Goal: Task Accomplishment & Management: Use online tool/utility

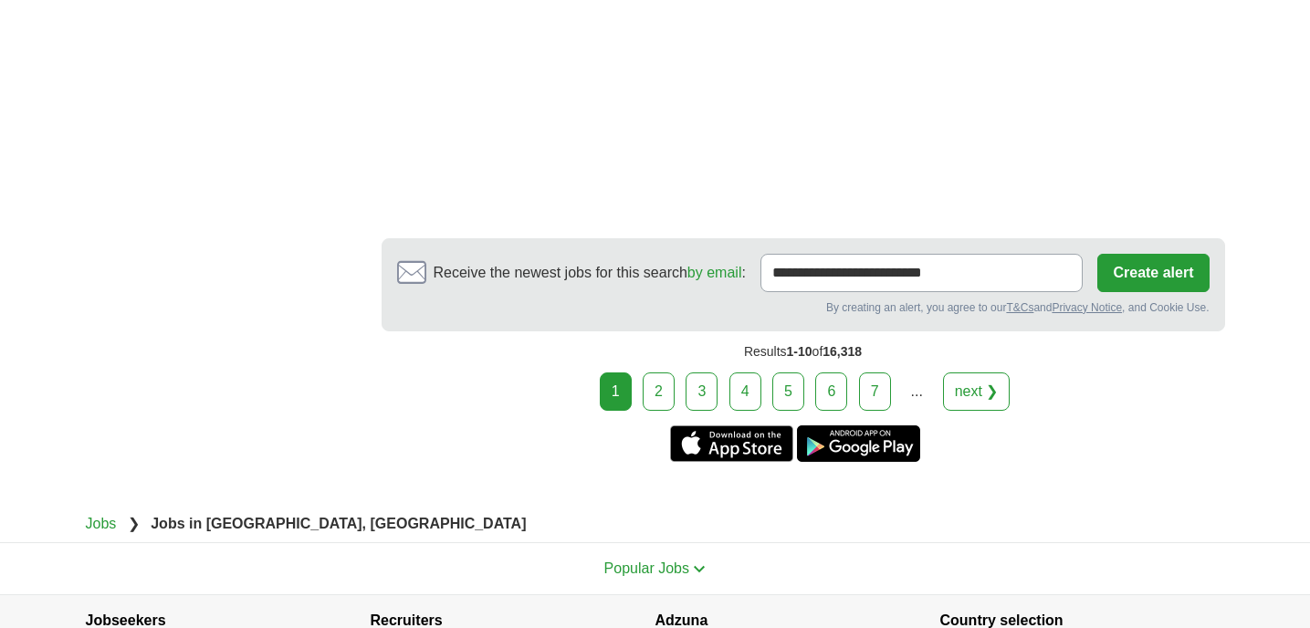
scroll to position [3458, 0]
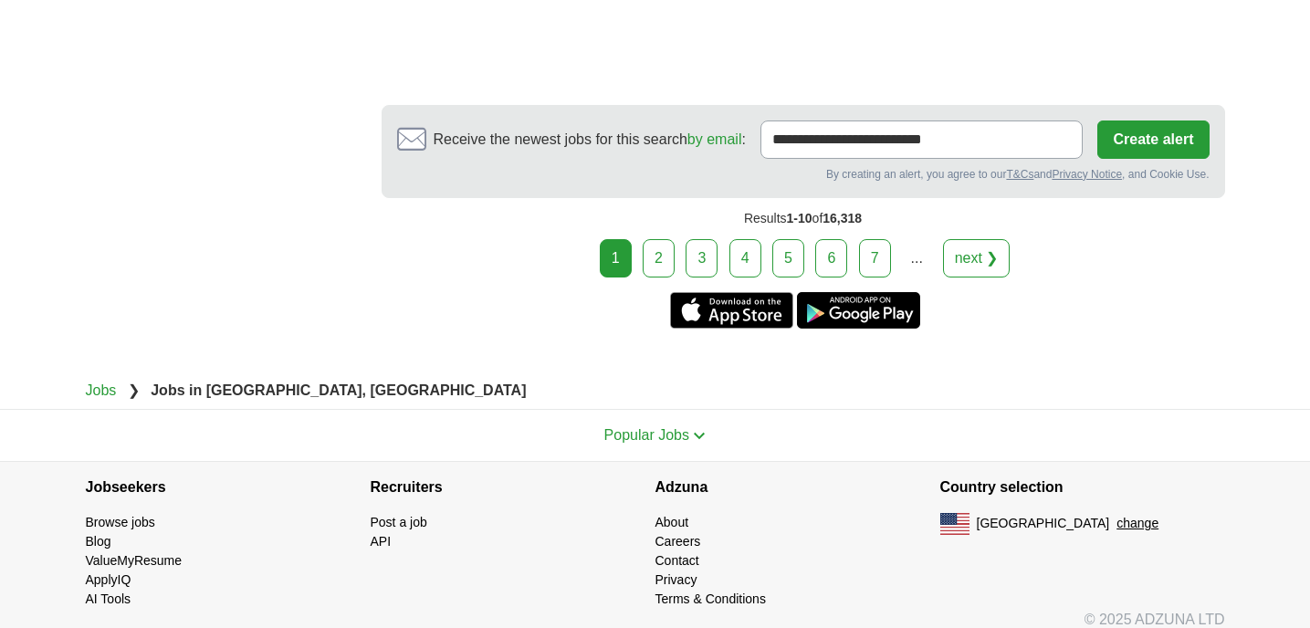
click at [709, 239] on link "3" at bounding box center [702, 258] width 32 height 38
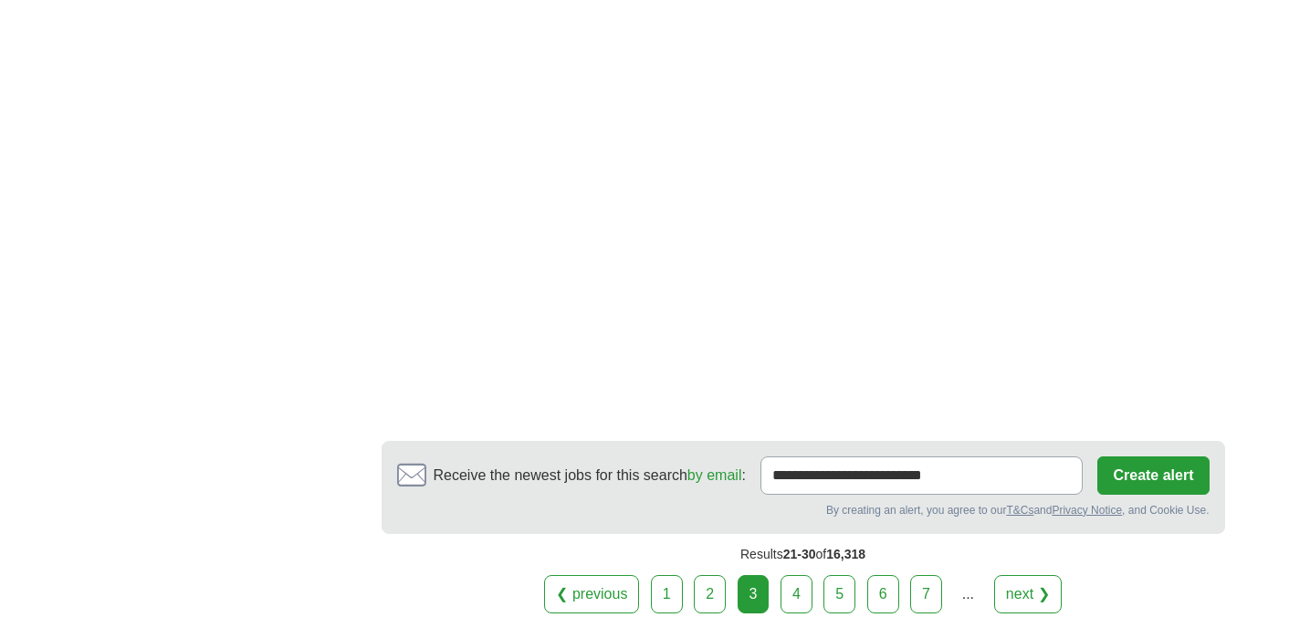
scroll to position [3595, 0]
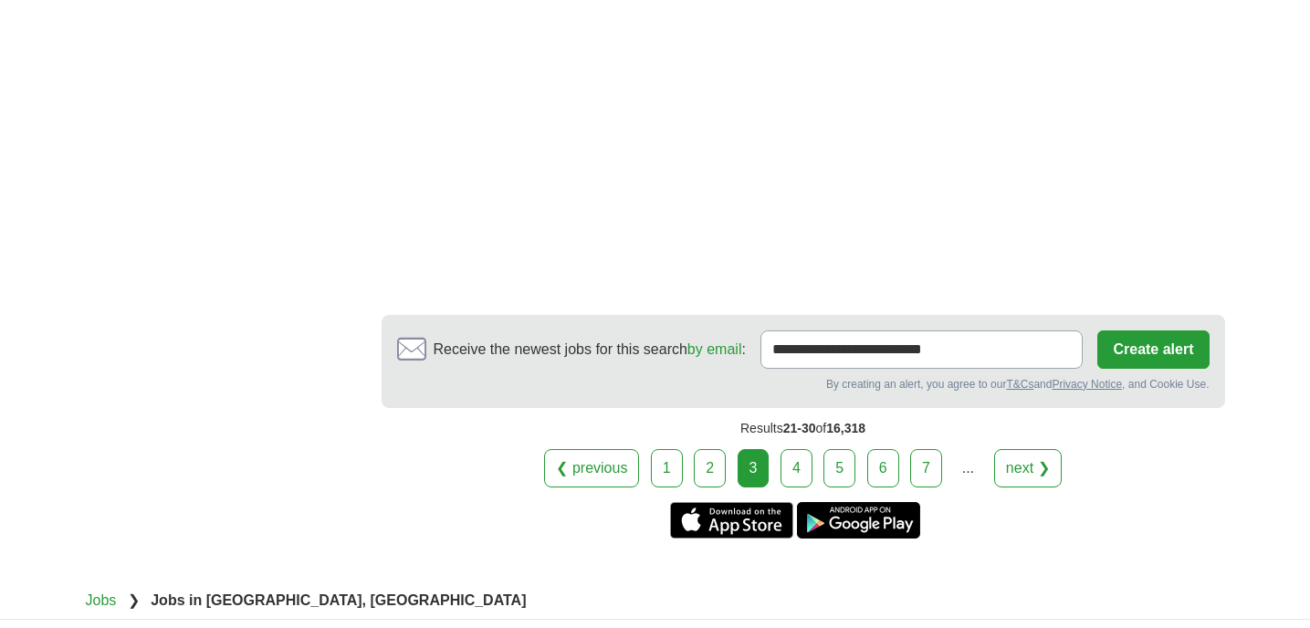
click at [793, 470] on link "4" at bounding box center [797, 468] width 32 height 38
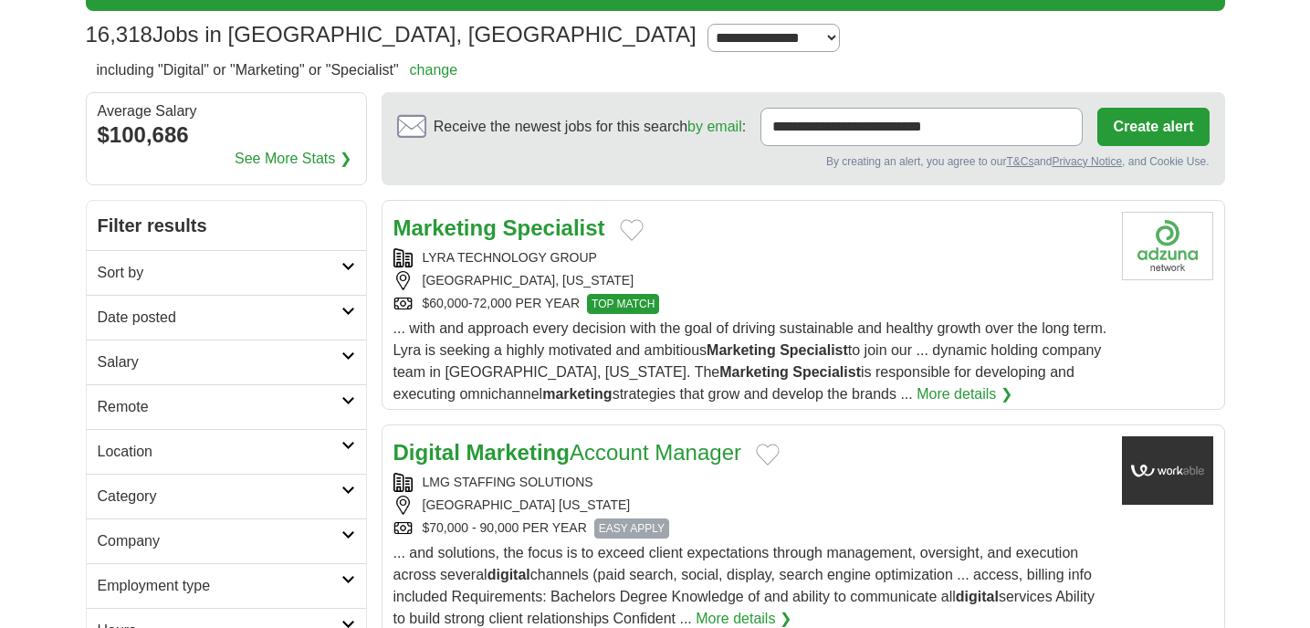
scroll to position [114, 0]
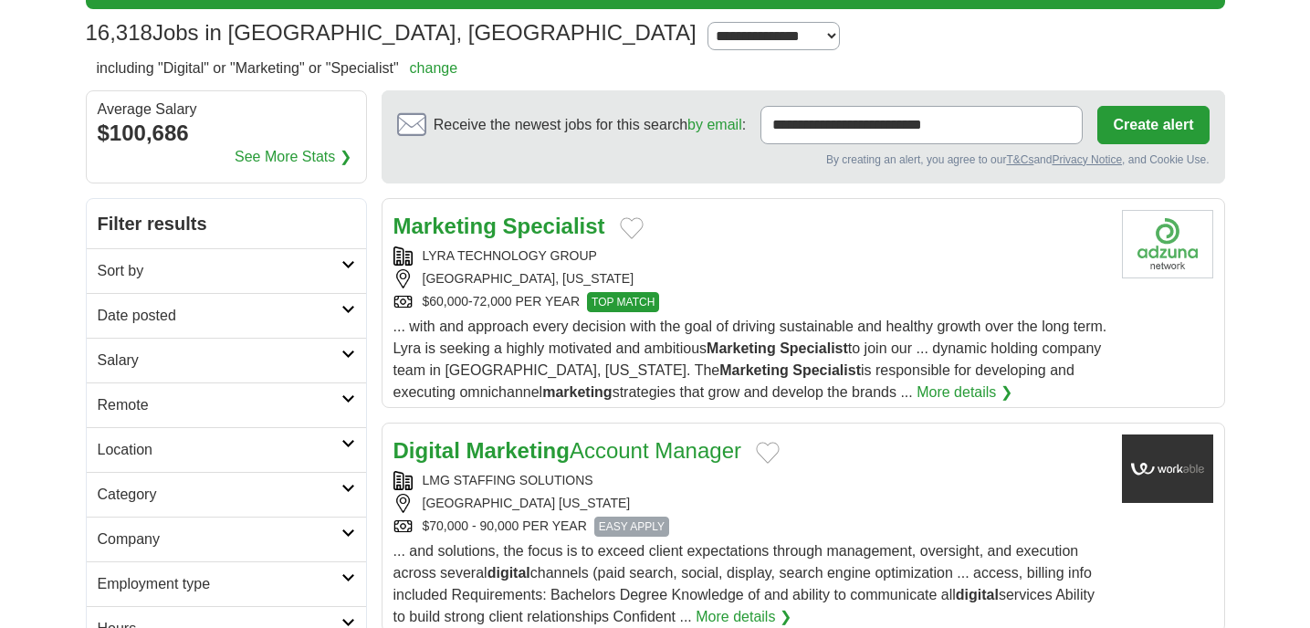
click at [917, 391] on link "More details ❯" at bounding box center [965, 393] width 96 height 22
